Goal: Information Seeking & Learning: Learn about a topic

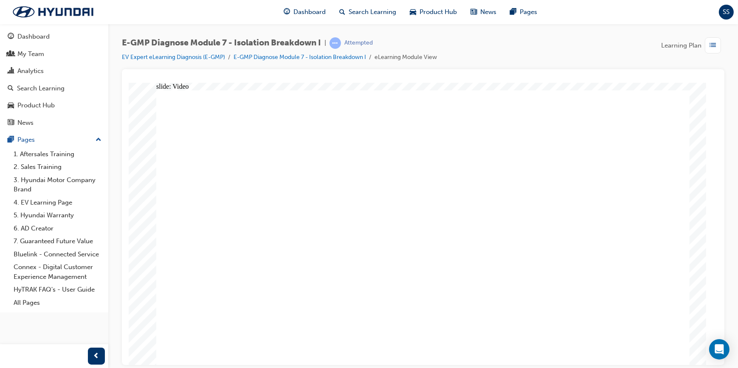
radio input "true"
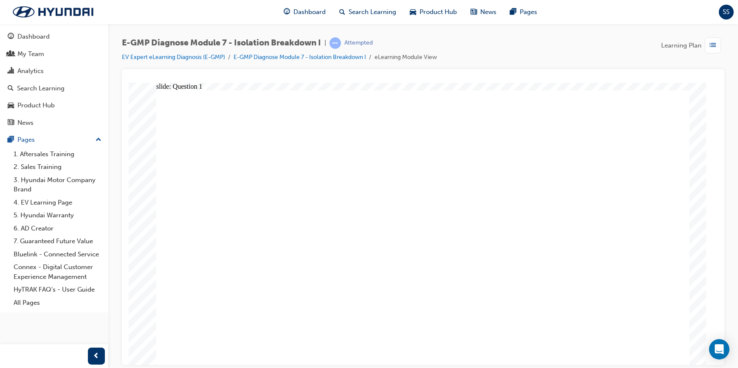
radio input "true"
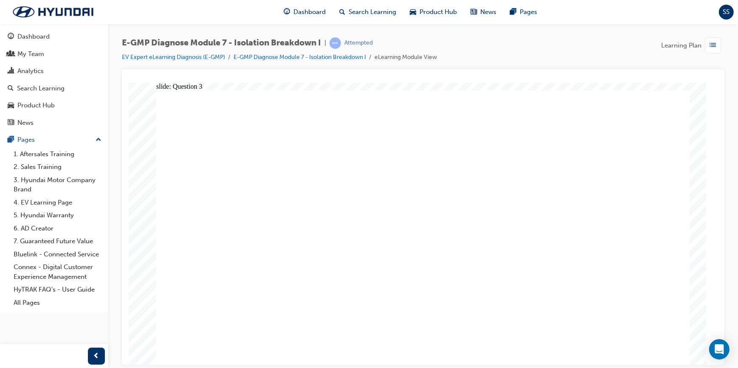
radio input "true"
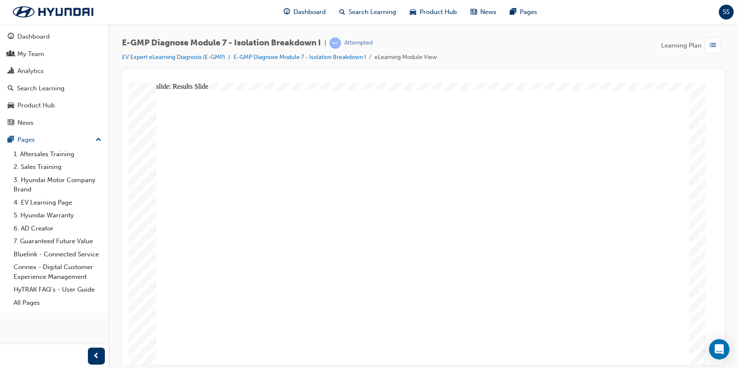
radio input "true"
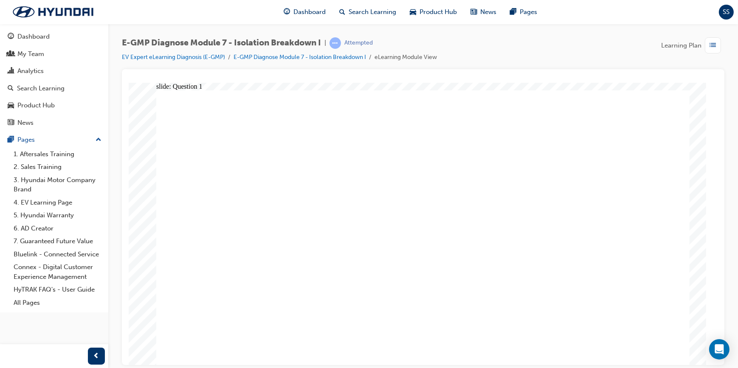
radio input "true"
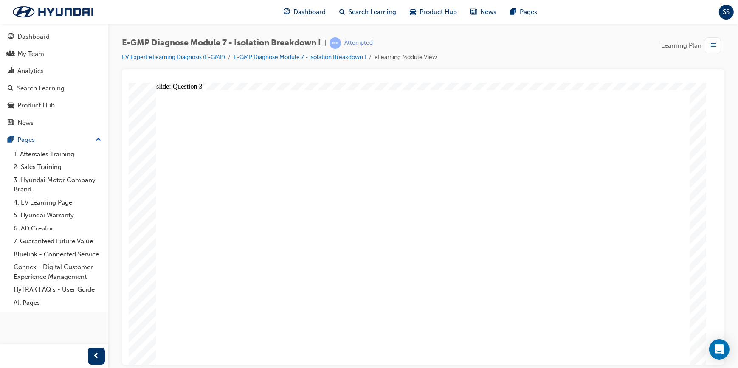
radio input "true"
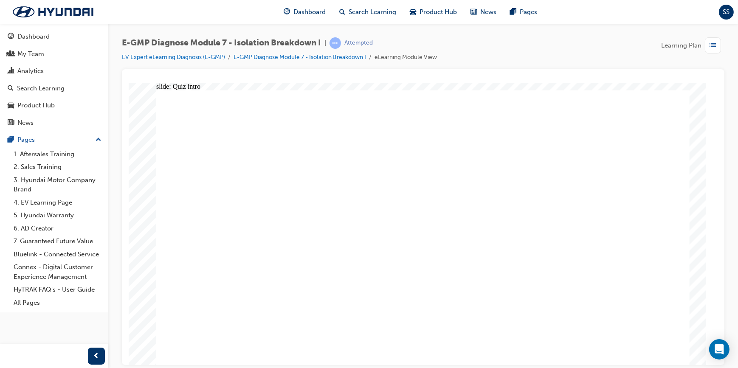
radio input "true"
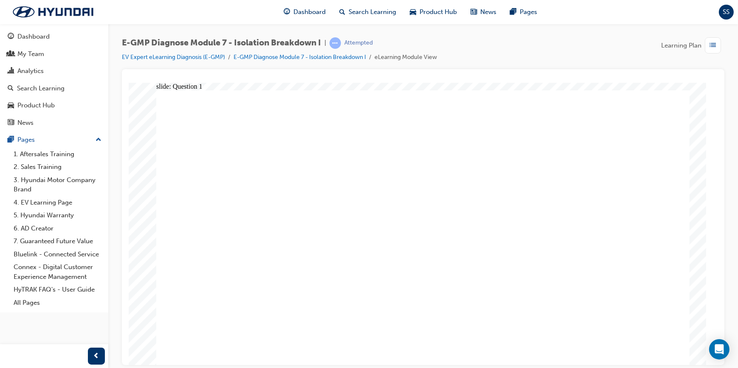
radio input "true"
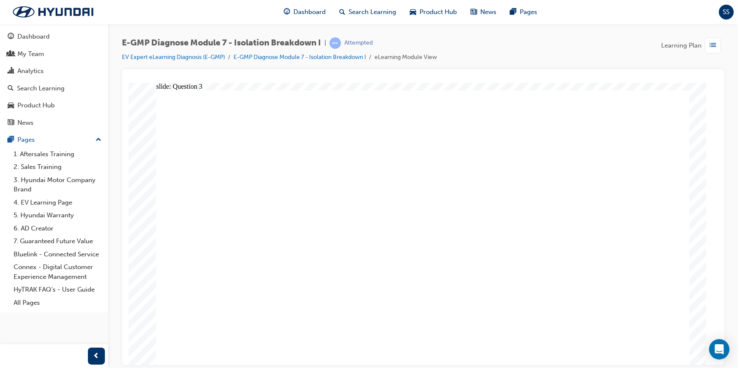
radio input "true"
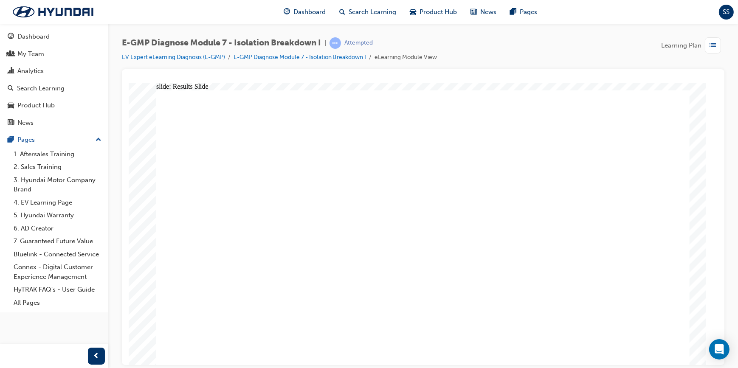
radio input "true"
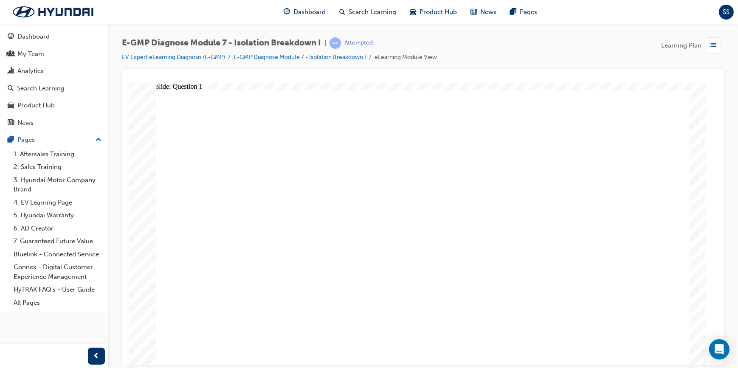
radio input "true"
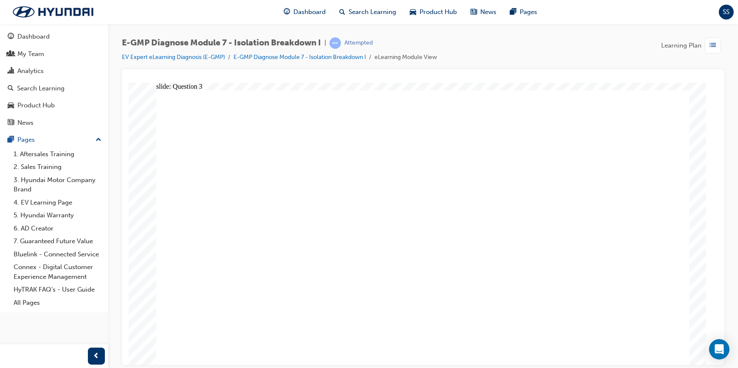
radio input "true"
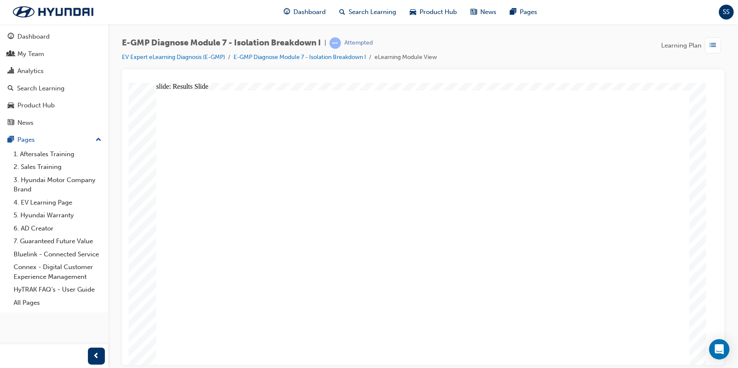
drag, startPoint x: 443, startPoint y: 313, endPoint x: 436, endPoint y: 319, distance: 9.3
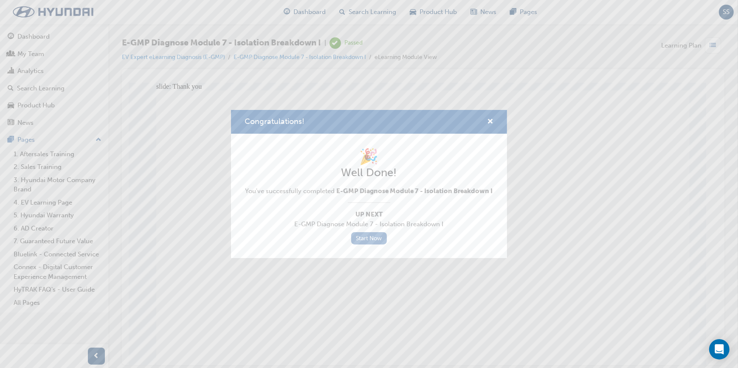
click at [375, 240] on link "Start Now" at bounding box center [369, 238] width 36 height 12
click at [491, 120] on span "cross-icon" at bounding box center [490, 123] width 6 height 8
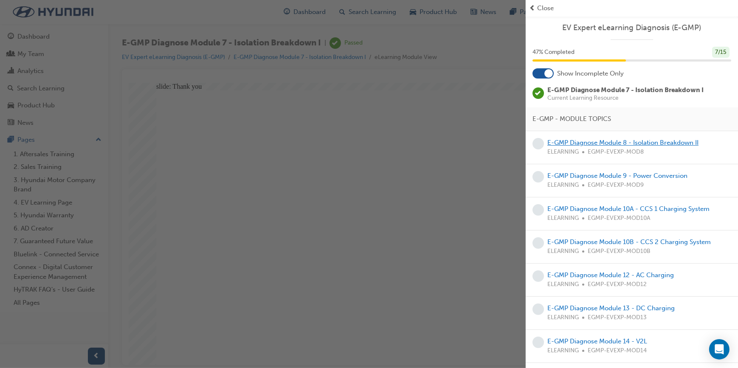
click at [610, 144] on link "E-GMP Diagnose Module 8 - Isolation Breakdown II" at bounding box center [623, 143] width 151 height 8
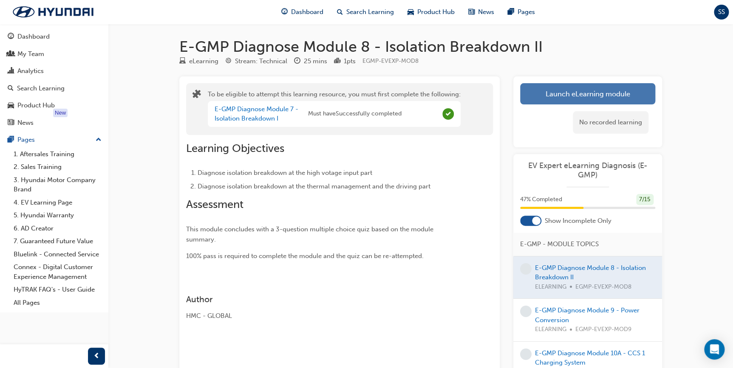
click at [576, 94] on button "Launch eLearning module" at bounding box center [587, 93] width 135 height 21
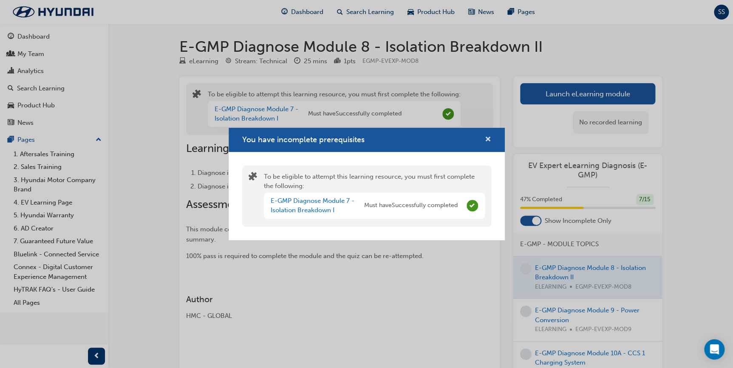
click at [488, 139] on span "cross-icon" at bounding box center [488, 140] width 6 height 8
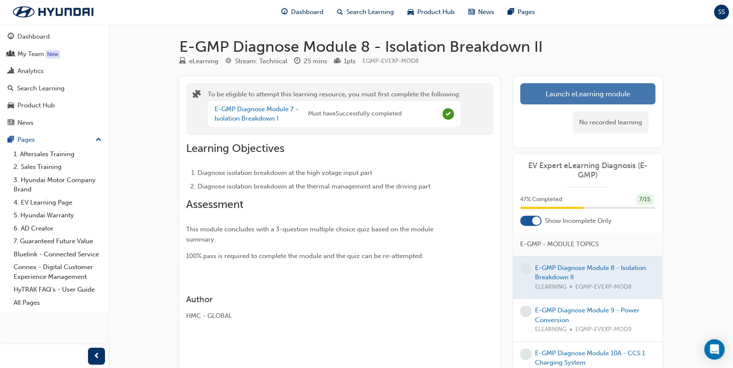
click at [550, 93] on button "Launch eLearning module" at bounding box center [587, 93] width 135 height 21
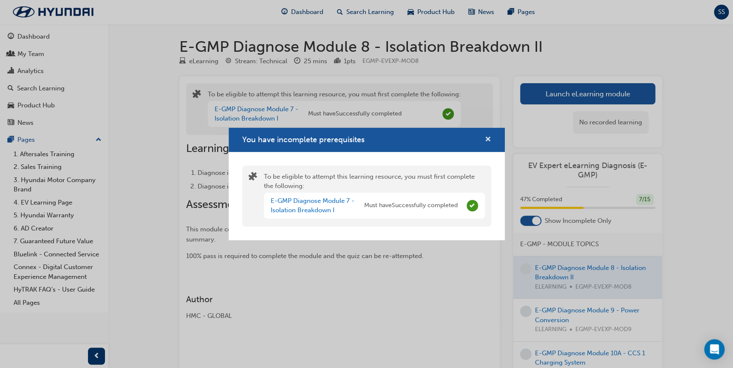
click at [488, 136] on span "cross-icon" at bounding box center [488, 140] width 6 height 8
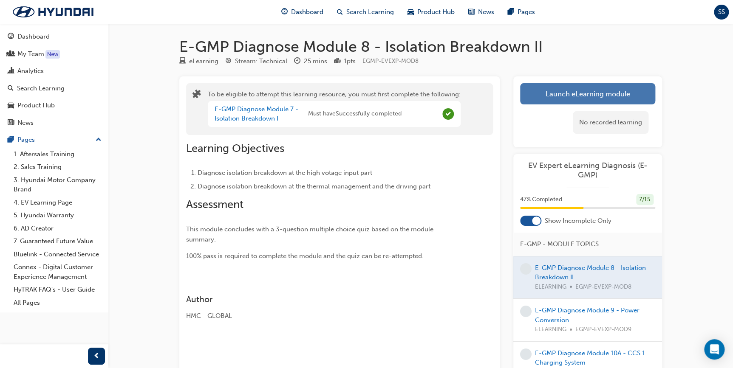
click at [552, 86] on button "Launch eLearning module" at bounding box center [587, 93] width 135 height 21
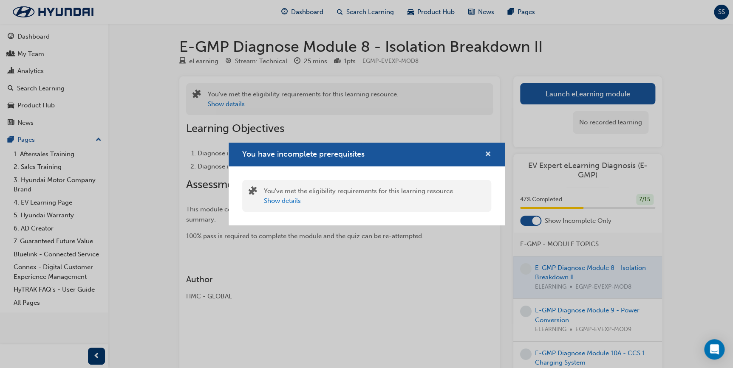
click at [488, 156] on span "cross-icon" at bounding box center [488, 155] width 6 height 8
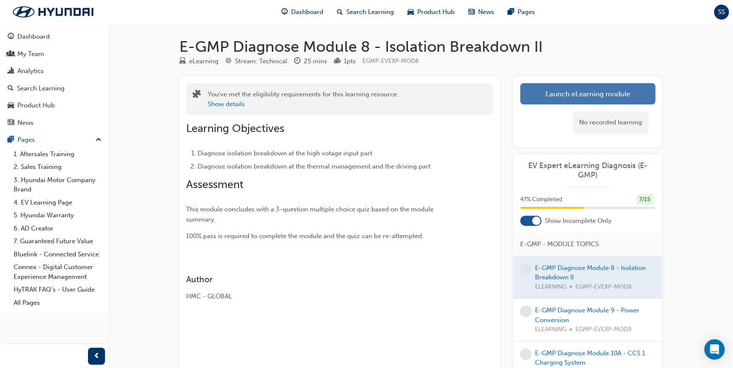
click at [546, 85] on button "Launch eLearning module" at bounding box center [587, 93] width 135 height 21
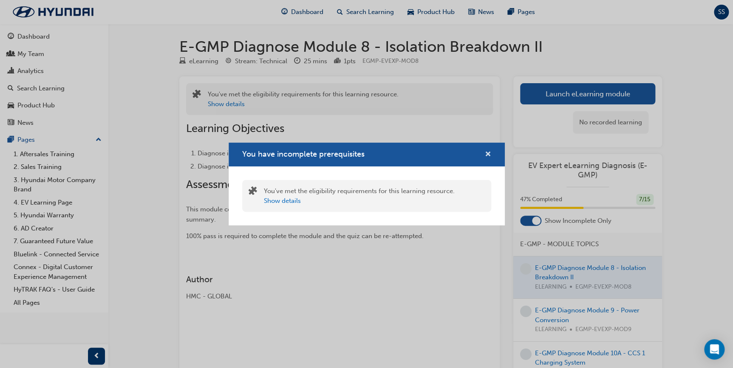
click at [487, 153] on span "cross-icon" at bounding box center [488, 155] width 6 height 8
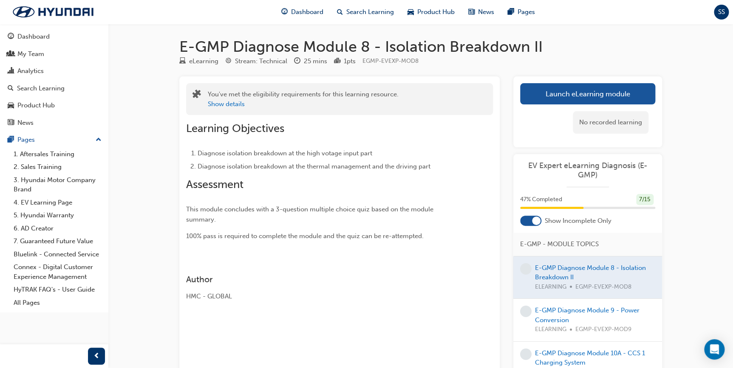
drag, startPoint x: 383, startPoint y: 52, endPoint x: 358, endPoint y: 25, distance: 36.7
click at [382, 50] on h1 "E-GMP Diagnose Module 8 - Isolation Breakdown II" at bounding box center [420, 46] width 483 height 19
click at [366, 12] on span "Search Learning" at bounding box center [370, 12] width 48 height 10
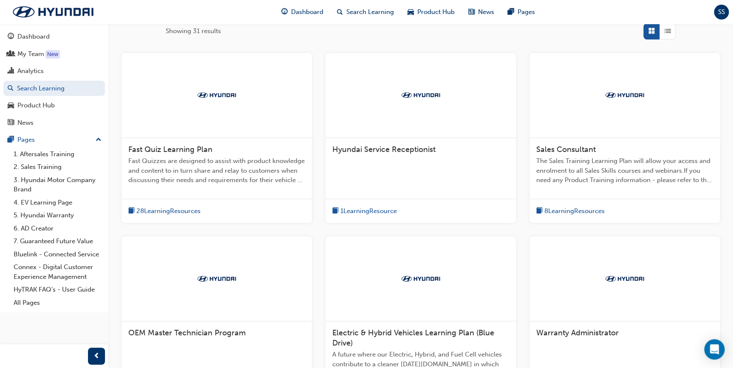
scroll to position [64, 0]
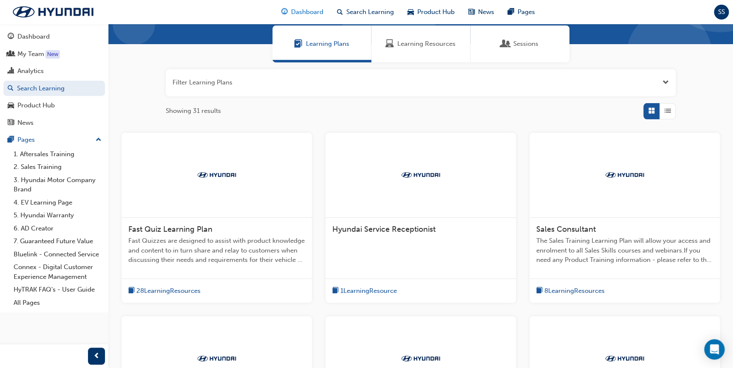
click at [294, 17] on span "Dashboard" at bounding box center [307, 12] width 32 height 10
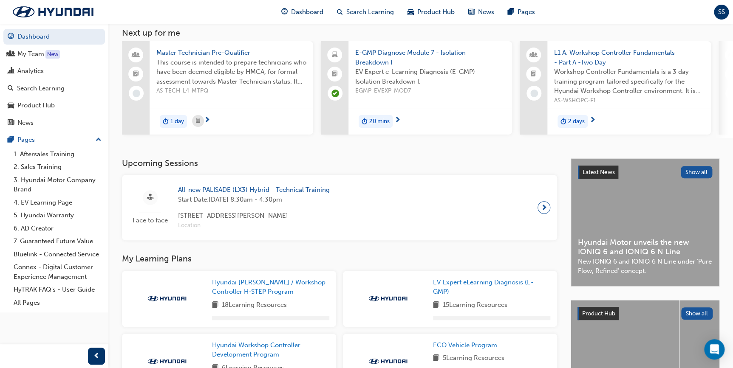
scroll to position [116, 0]
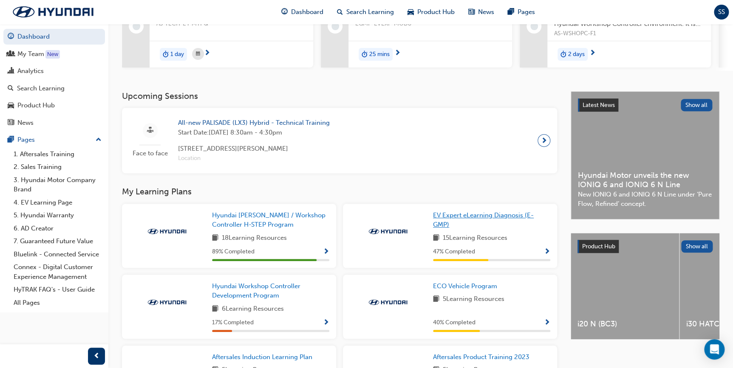
click at [444, 220] on span "EV Expert eLearning Diagnosis (E-GMP)" at bounding box center [483, 220] width 101 height 17
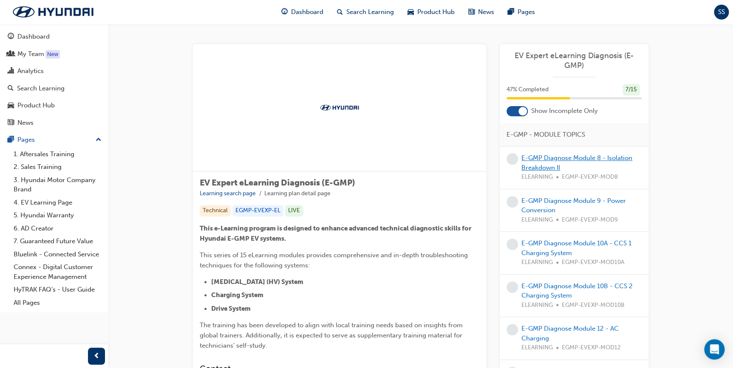
click at [559, 154] on link "E-GMP Diagnose Module 8 - Isolation Breakdown II" at bounding box center [576, 162] width 111 height 17
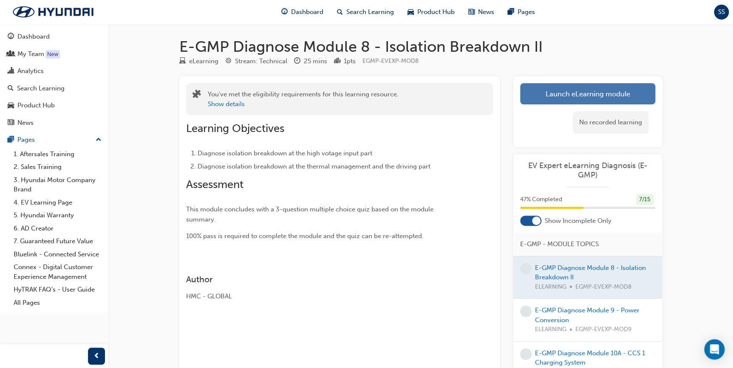
click at [548, 94] on link "Launch eLearning module" at bounding box center [587, 93] width 135 height 21
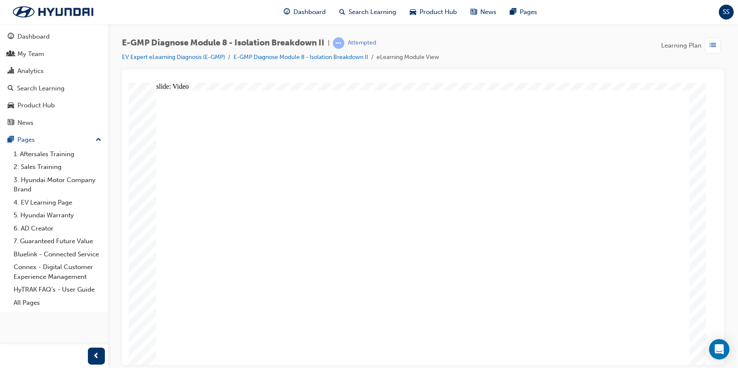
click at [129, 164] on div "slide: Video Video Group Rectangle Menu Resources arrow_blue.png arrow_blue.png…" at bounding box center [422, 223] width 589 height 282
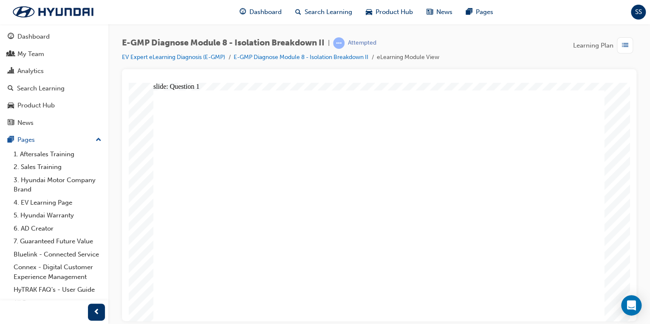
radio input "true"
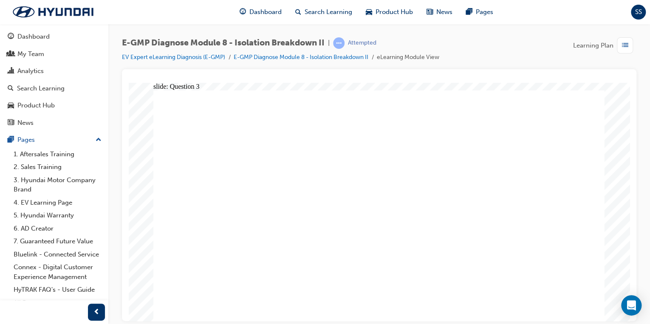
radio input "true"
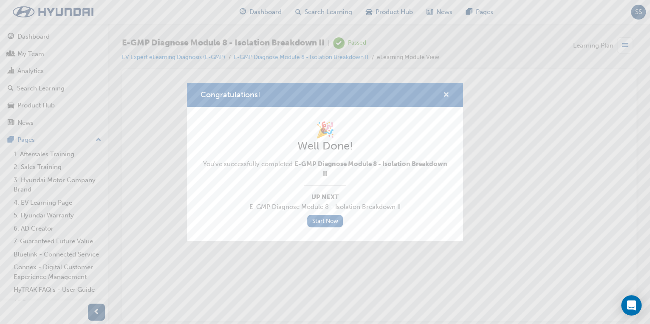
click at [449, 92] on span "cross-icon" at bounding box center [446, 96] width 6 height 8
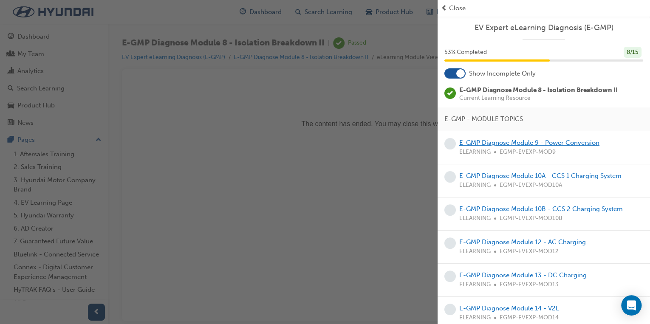
click at [522, 146] on link "E-GMP Diagnose Module 9 - Power Conversion" at bounding box center [529, 143] width 140 height 8
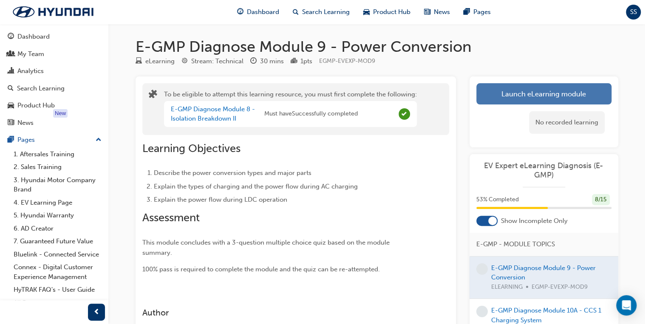
click at [523, 95] on button "Launch eLearning module" at bounding box center [543, 93] width 135 height 21
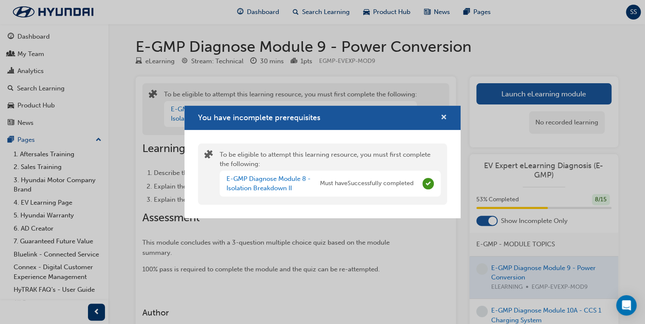
click at [441, 121] on span "cross-icon" at bounding box center [444, 118] width 6 height 8
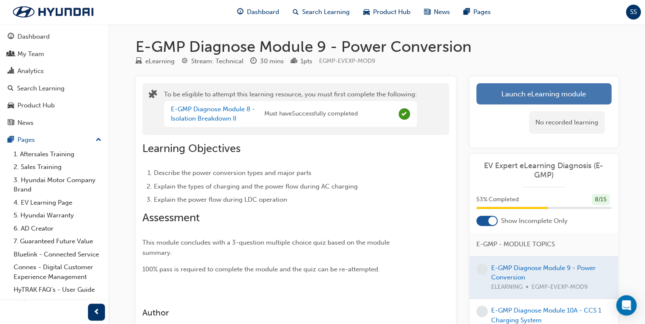
click at [525, 92] on button "Launch eLearning module" at bounding box center [543, 93] width 135 height 21
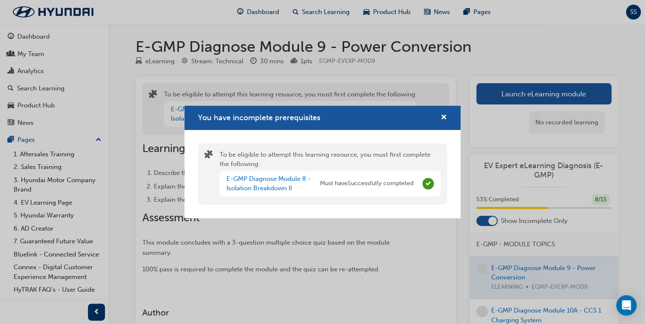
click at [440, 121] on div "You have incomplete prerequisites" at bounding box center [440, 118] width 13 height 11
click at [442, 120] on span "cross-icon" at bounding box center [444, 118] width 6 height 8
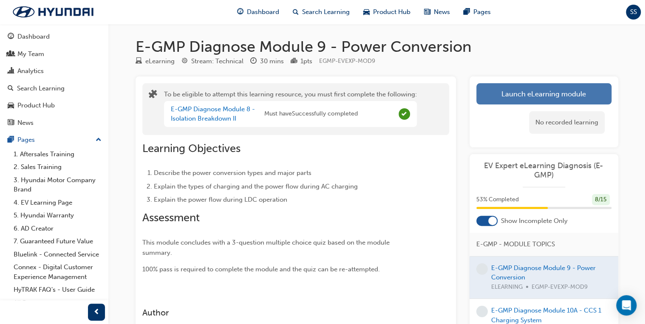
click at [493, 94] on button "Launch eLearning module" at bounding box center [543, 93] width 135 height 21
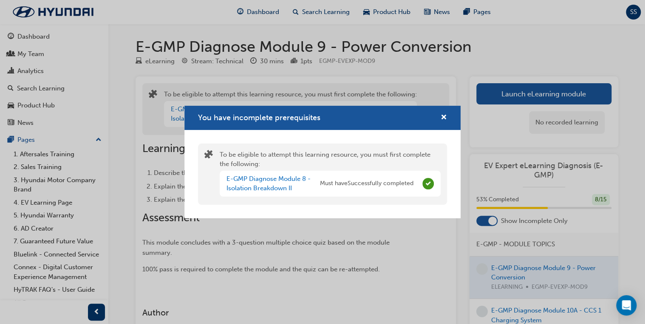
click at [438, 119] on div "You have incomplete prerequisites" at bounding box center [440, 118] width 13 height 11
click at [440, 119] on div "You have incomplete prerequisites" at bounding box center [440, 118] width 13 height 11
click at [443, 117] on span "cross-icon" at bounding box center [444, 118] width 6 height 8
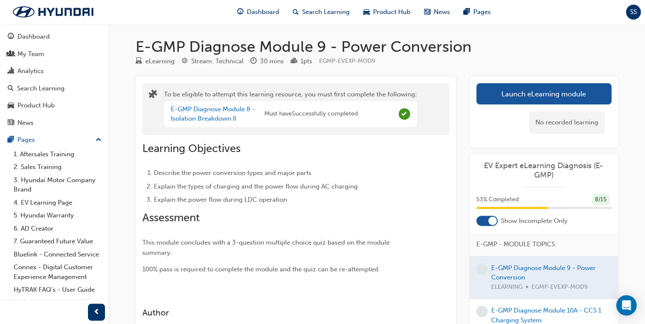
click at [472, 69] on div "eLearning Stream: Technical 30 mins 1 pts EGMP-EVEXP-MOD9" at bounding box center [377, 63] width 483 height 14
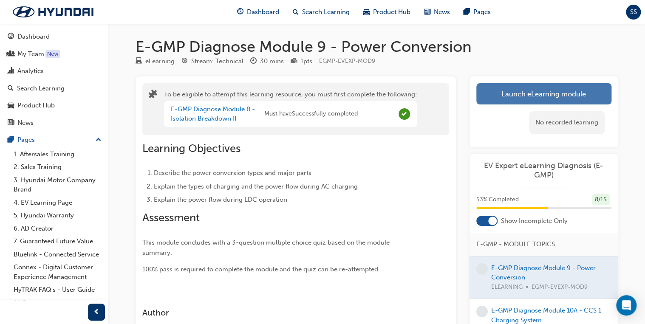
click at [538, 95] on button "Launch eLearning module" at bounding box center [543, 93] width 135 height 21
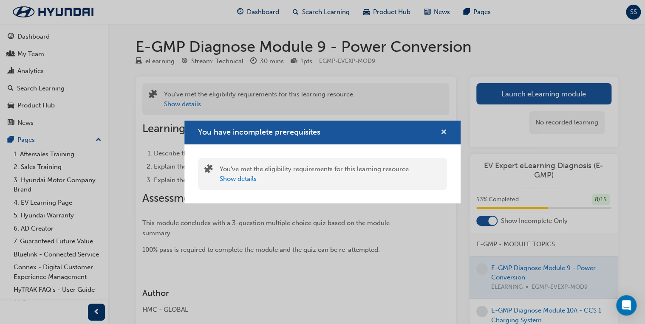
click at [442, 131] on span "cross-icon" at bounding box center [444, 133] width 6 height 8
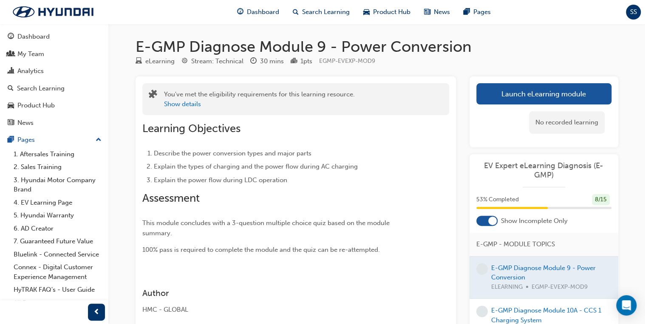
click at [587, 55] on h1 "E-GMP Diagnose Module 9 - Power Conversion" at bounding box center [377, 46] width 483 height 19
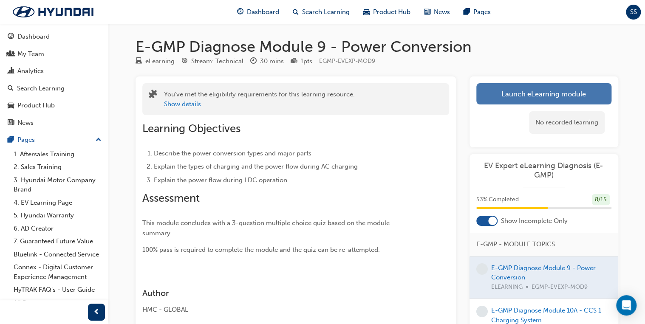
drag, startPoint x: 555, startPoint y: 77, endPoint x: 545, endPoint y: 85, distance: 13.1
click at [545, 85] on div "Launch eLearning module Learning Plan No recorded learning" at bounding box center [543, 111] width 149 height 71
click at [544, 85] on button "Launch eLearning module" at bounding box center [543, 93] width 135 height 21
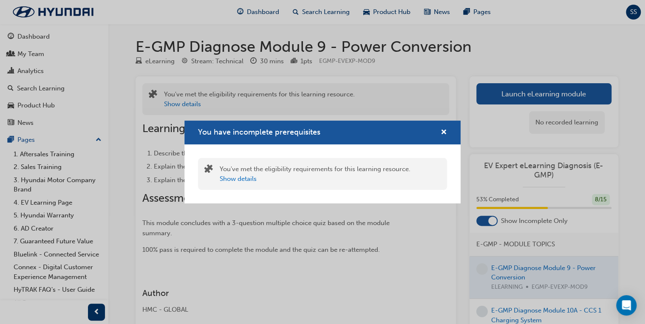
click at [544, 86] on div "You have incomplete prerequisites You've met the eligibility requirements for t…" at bounding box center [322, 162] width 645 height 324
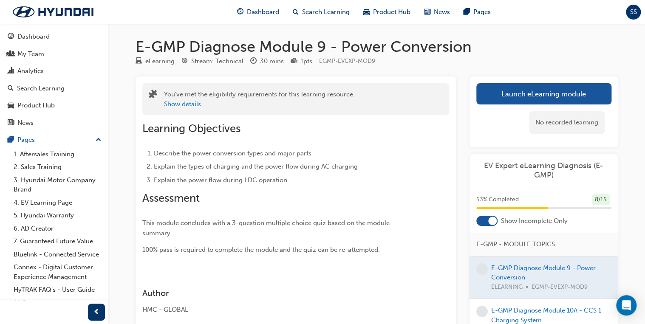
click at [544, 86] on button "Launch eLearning module" at bounding box center [543, 93] width 135 height 21
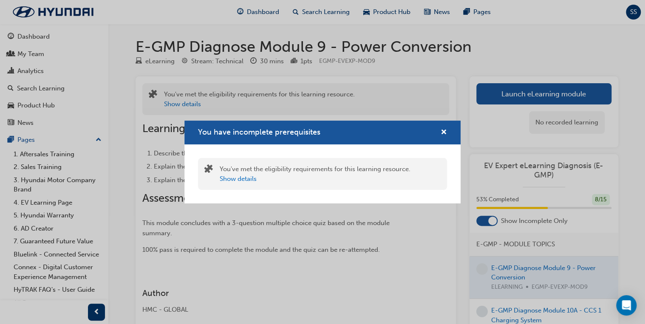
click at [541, 87] on div "You have incomplete prerequisites You've met the eligibility requirements for t…" at bounding box center [322, 162] width 645 height 324
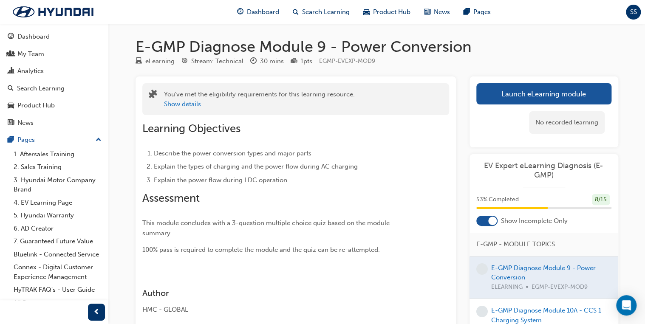
click at [541, 87] on button "Launch eLearning module" at bounding box center [543, 93] width 135 height 21
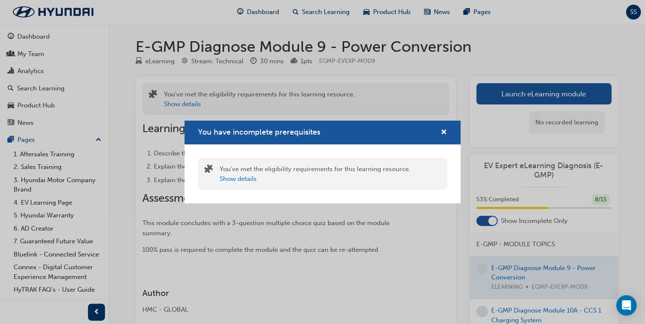
click at [541, 87] on div "You have incomplete prerequisites You've met the eligibility requirements for t…" at bounding box center [322, 162] width 645 height 324
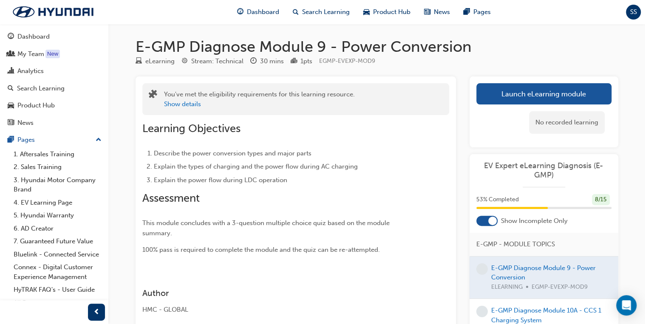
click at [541, 87] on button "Launch eLearning module" at bounding box center [543, 93] width 135 height 21
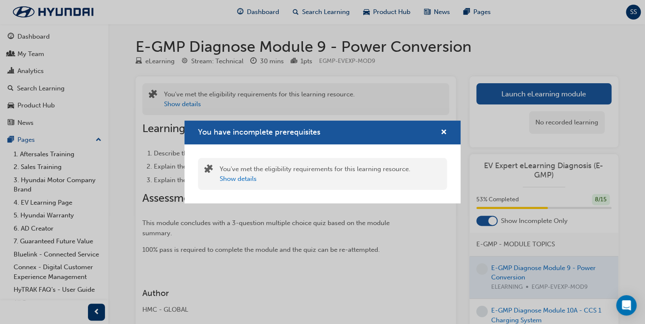
click at [541, 87] on div "You have incomplete prerequisites You've met the eligibility requirements for t…" at bounding box center [322, 162] width 645 height 324
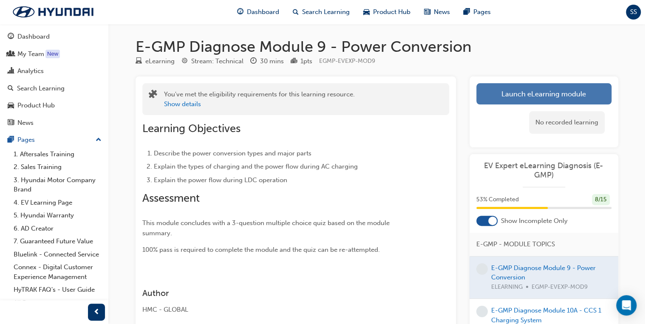
click at [540, 87] on button "Launch eLearning module" at bounding box center [543, 93] width 135 height 21
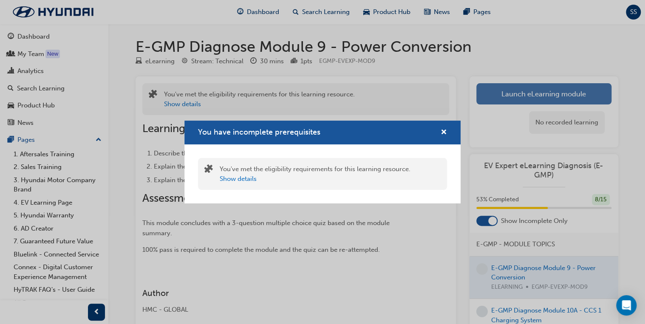
click at [540, 87] on div "You have incomplete prerequisites You've met the eligibility requirements for t…" at bounding box center [322, 162] width 645 height 324
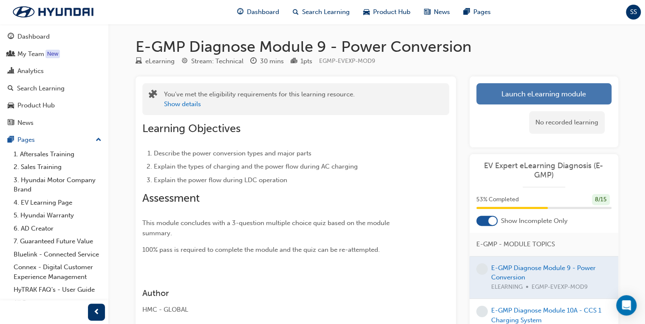
click at [540, 87] on button "Launch eLearning module" at bounding box center [543, 93] width 135 height 21
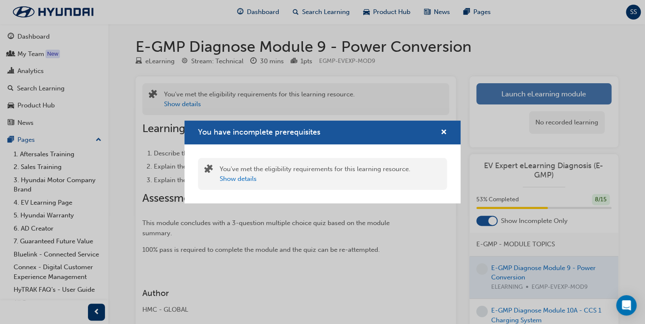
click at [540, 87] on div "You have incomplete prerequisites You've met the eligibility requirements for t…" at bounding box center [322, 162] width 645 height 324
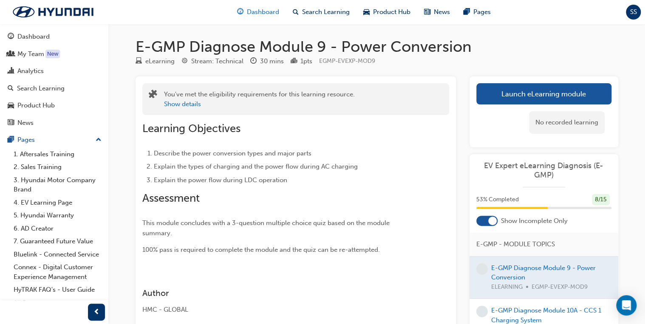
click at [259, 19] on div "Dashboard" at bounding box center [258, 11] width 56 height 17
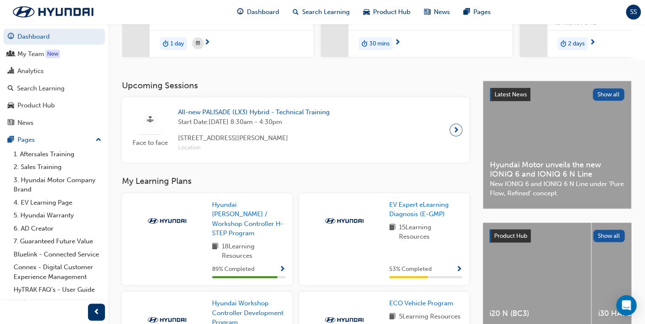
scroll to position [170, 0]
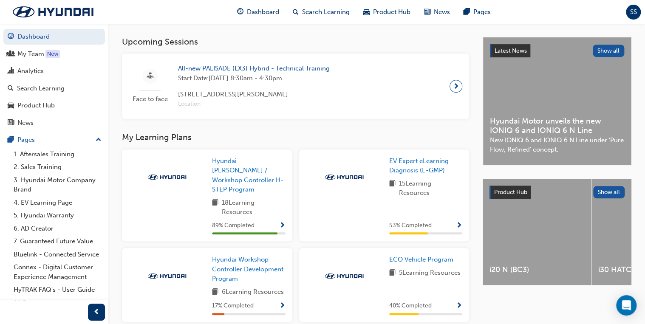
click at [389, 187] on span "book-icon" at bounding box center [392, 188] width 6 height 19
click at [398, 172] on span "EV Expert eLearning Diagnosis (E-GMP)" at bounding box center [418, 165] width 59 height 17
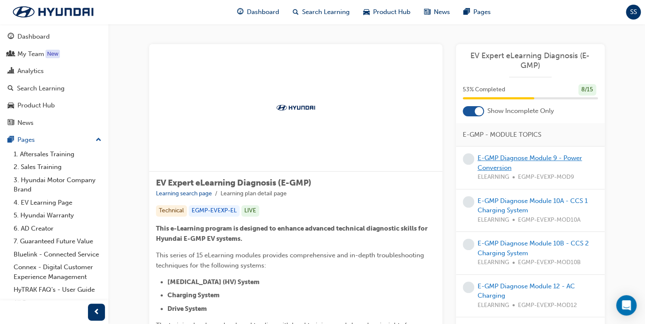
click at [519, 155] on link "E-GMP Diagnose Module 9 - Power Conversion" at bounding box center [529, 162] width 104 height 17
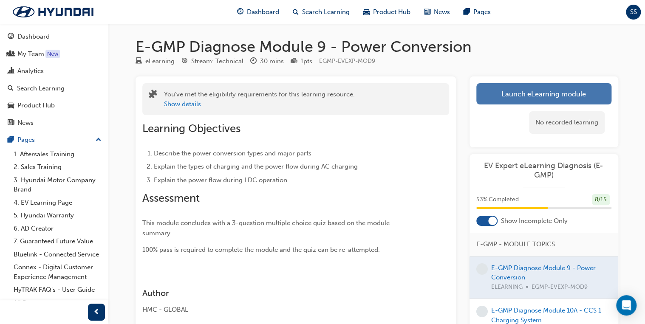
click at [516, 97] on link "Launch eLearning module" at bounding box center [543, 93] width 135 height 21
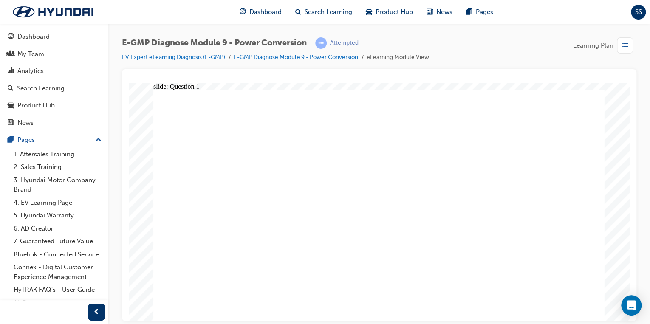
radio input "false"
radio input "true"
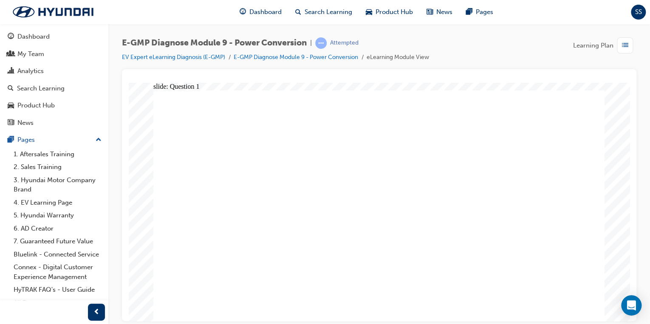
radio input "true"
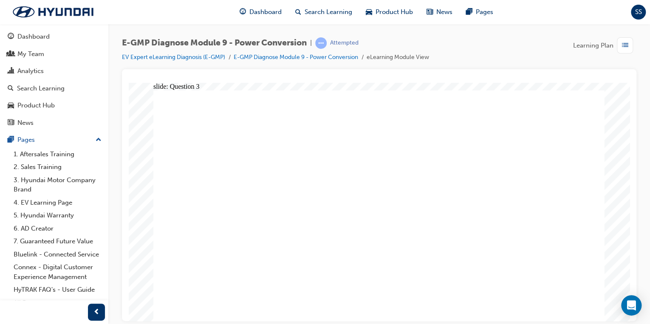
radio input "false"
radio input "true"
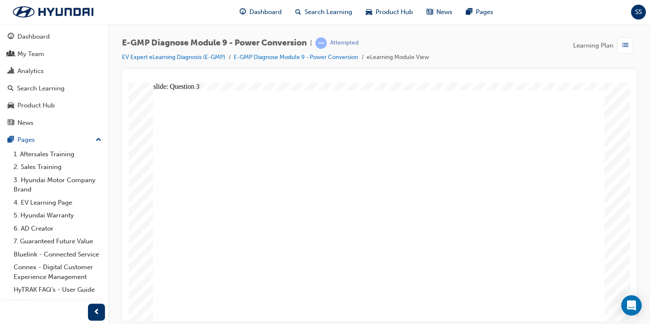
radio input "true"
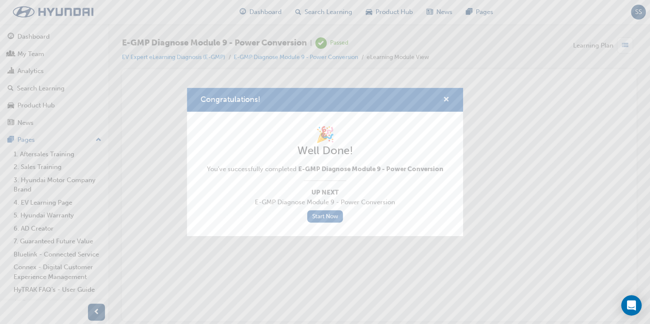
click at [447, 102] on span "cross-icon" at bounding box center [446, 100] width 6 height 8
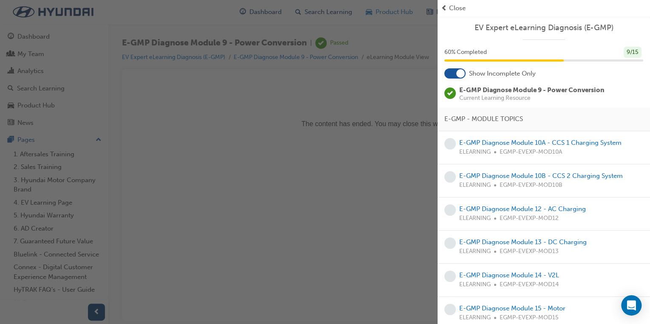
drag, startPoint x: 453, startPoint y: 10, endPoint x: 387, endPoint y: 12, distance: 65.9
click at [453, 10] on span "Close" at bounding box center [457, 8] width 17 height 10
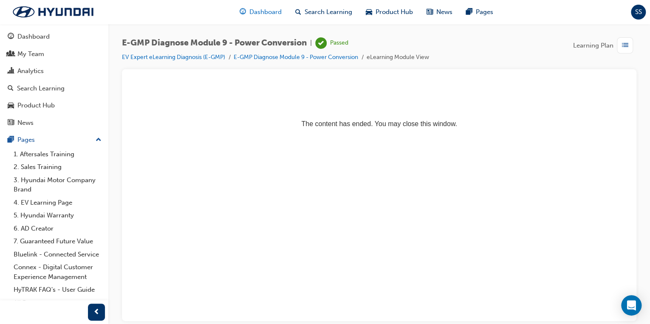
click at [267, 14] on span "Dashboard" at bounding box center [265, 12] width 32 height 10
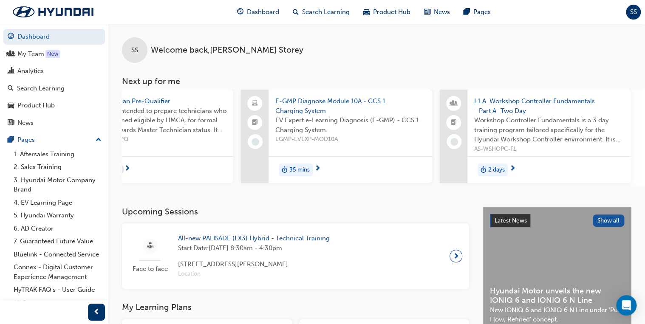
scroll to position [0, 202]
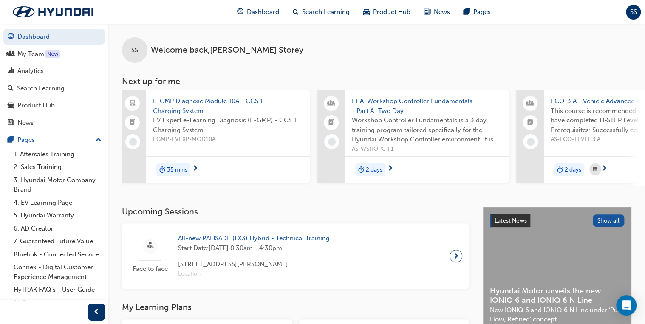
click at [395, 102] on span "L1 A. Workshop Controller Fundamentals - Part A -Two Day" at bounding box center [427, 105] width 150 height 19
